Goal: Information Seeking & Learning: Learn about a topic

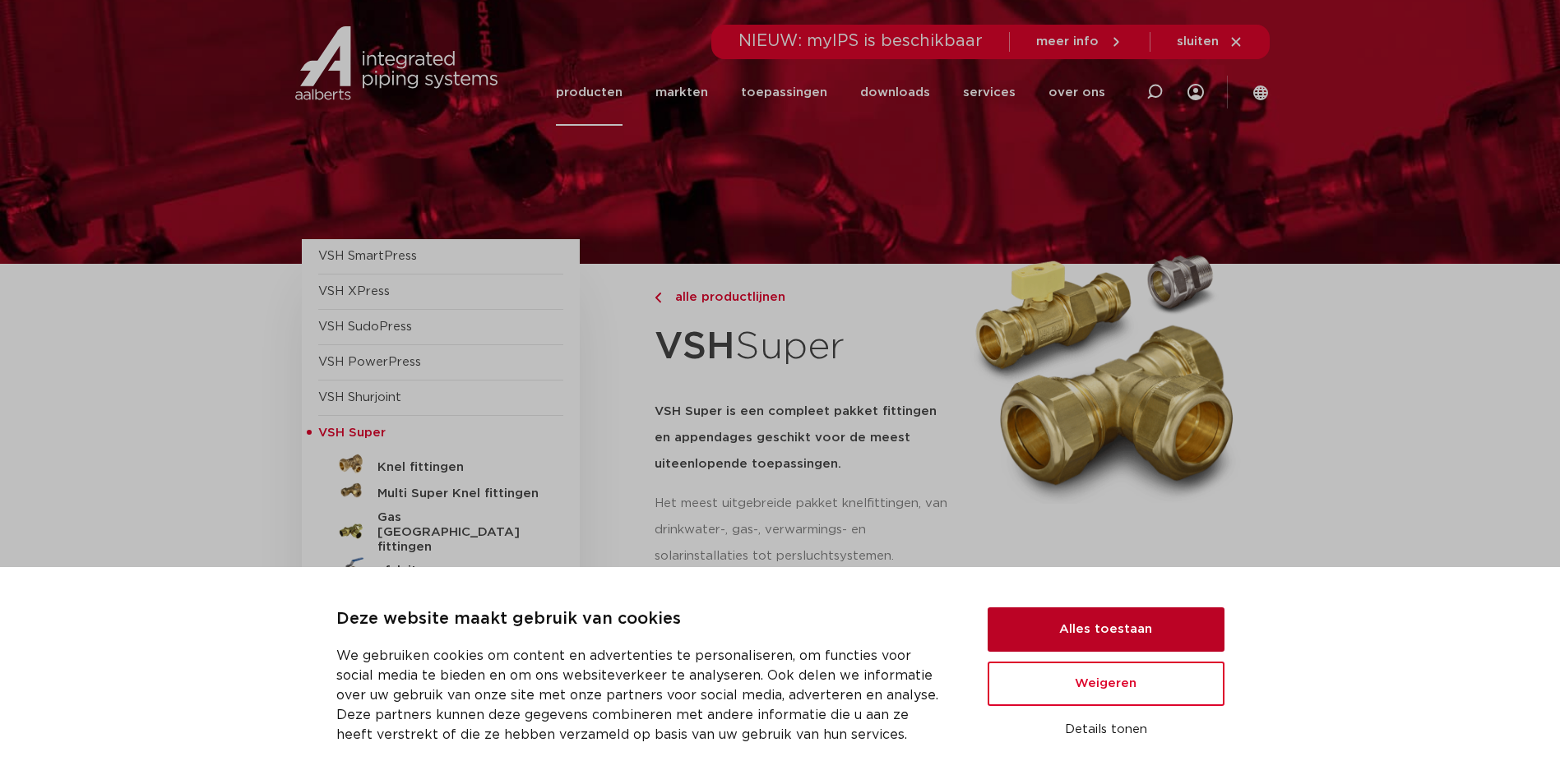
click at [1056, 626] on button "Alles toestaan" at bounding box center [1106, 630] width 237 height 45
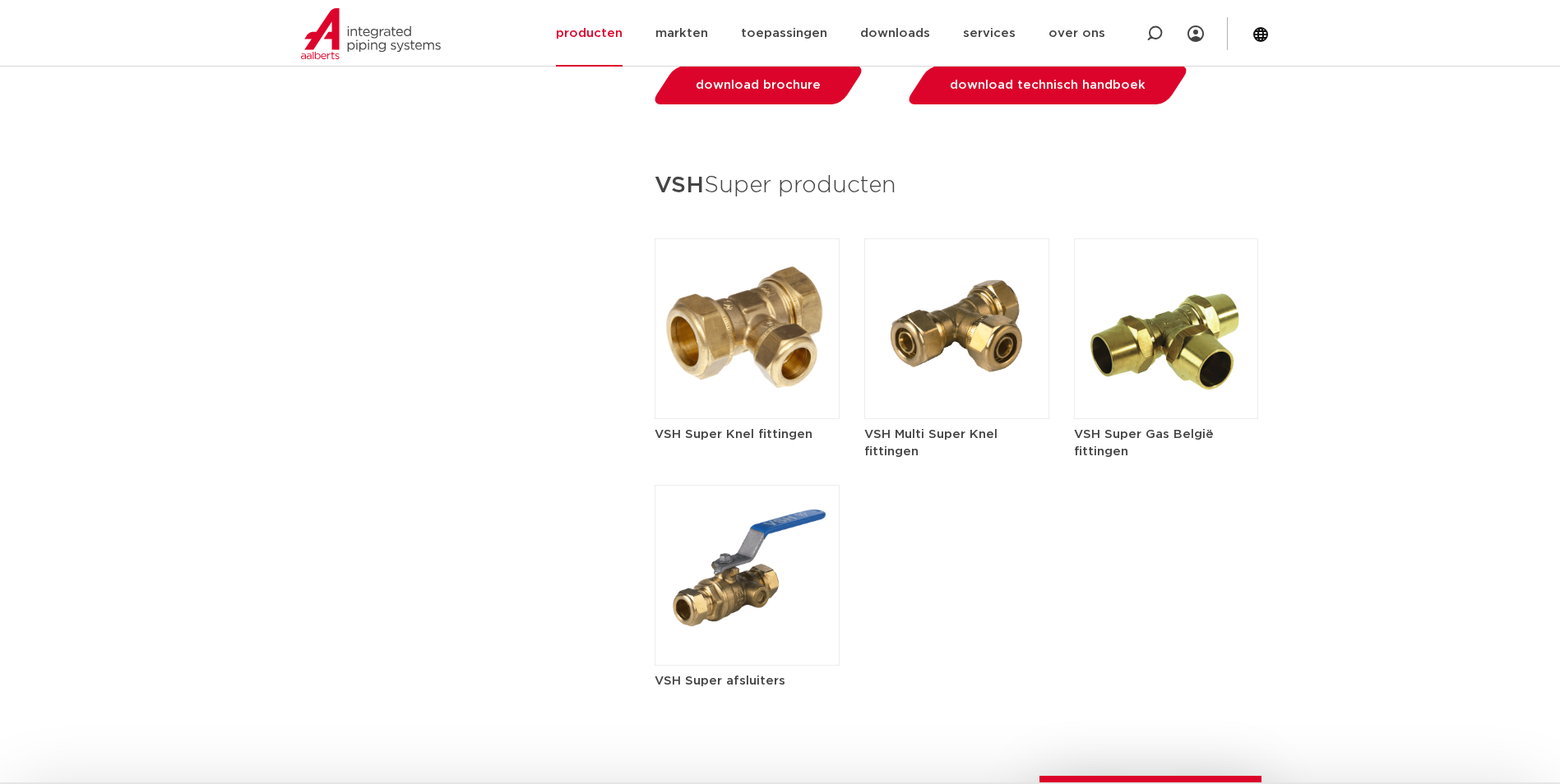
scroll to position [2220, 0]
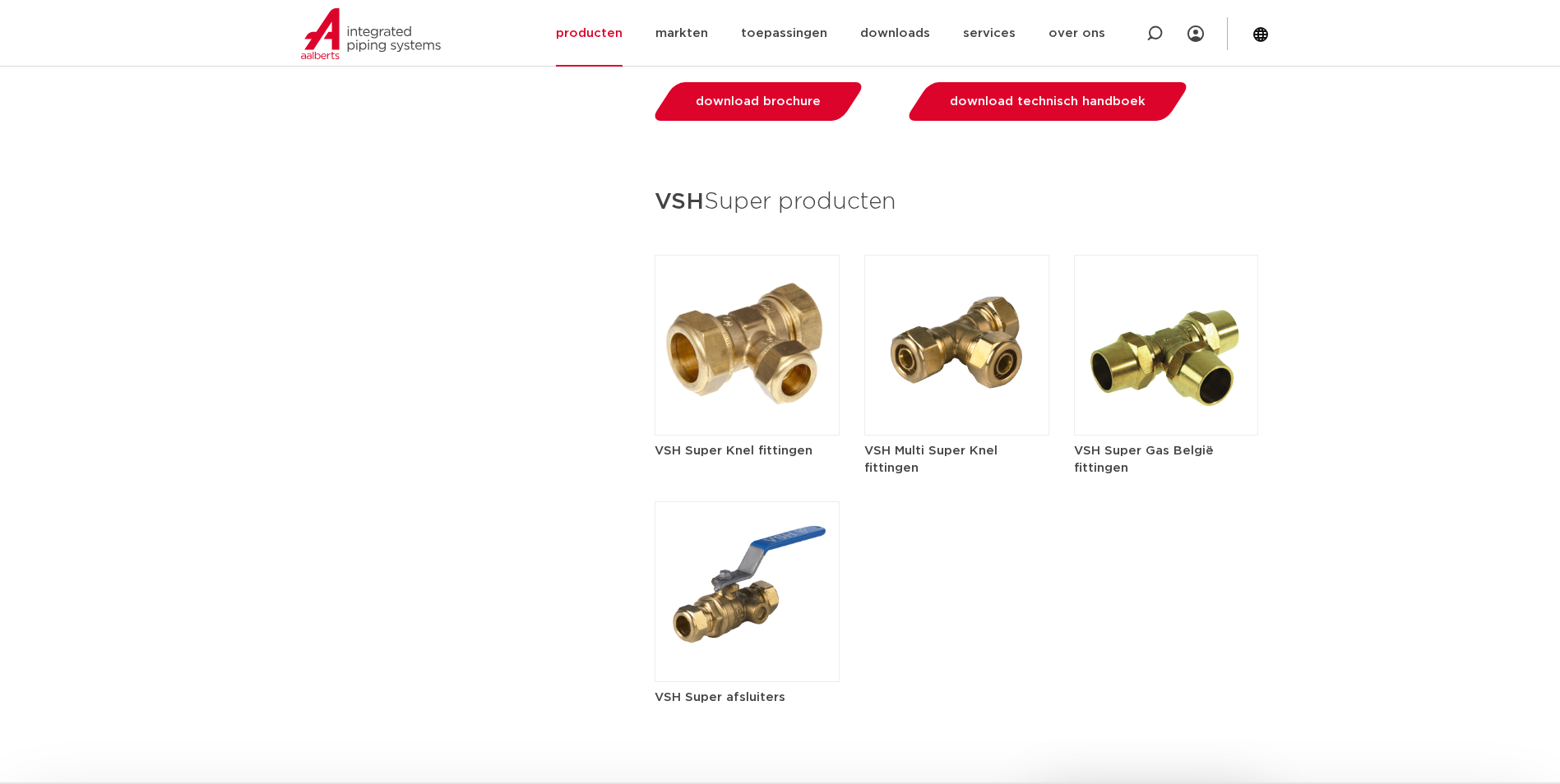
click at [741, 337] on img at bounding box center [747, 345] width 185 height 181
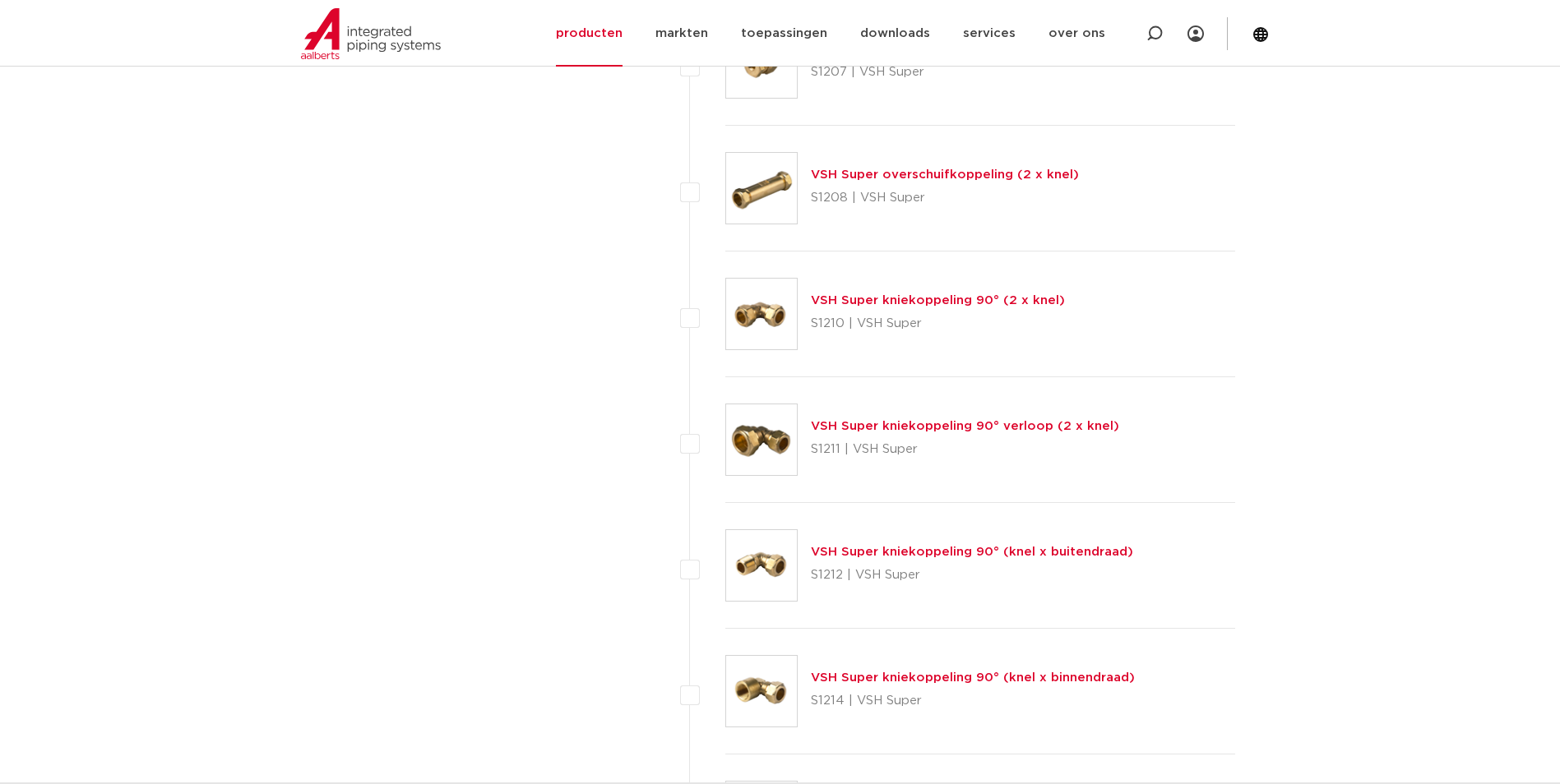
scroll to position [1398, 0]
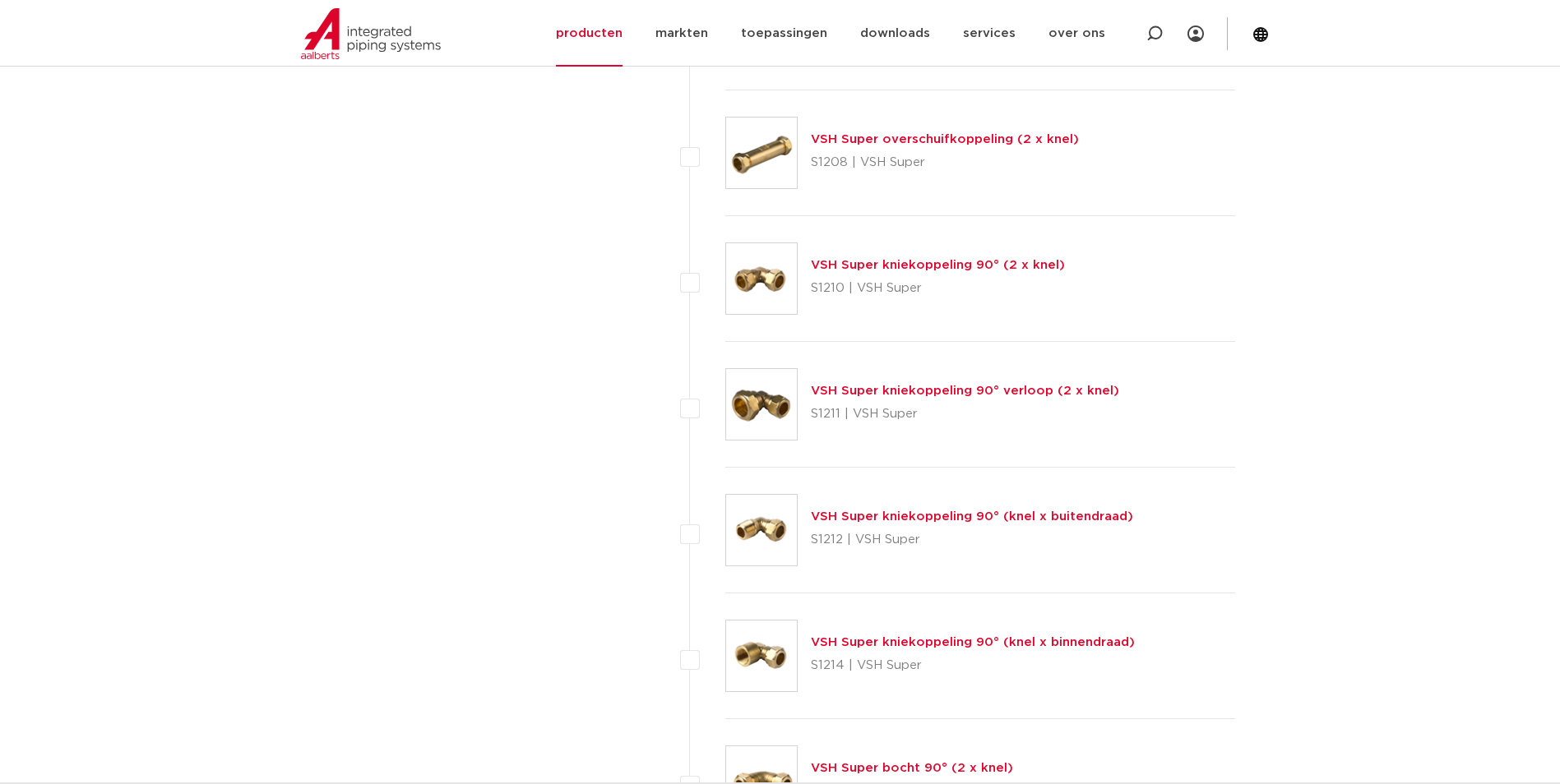
click at [922, 264] on link "VSH Super kniekoppeling 90° (2 x knel)" at bounding box center [938, 265] width 254 height 12
